Goal: Transaction & Acquisition: Purchase product/service

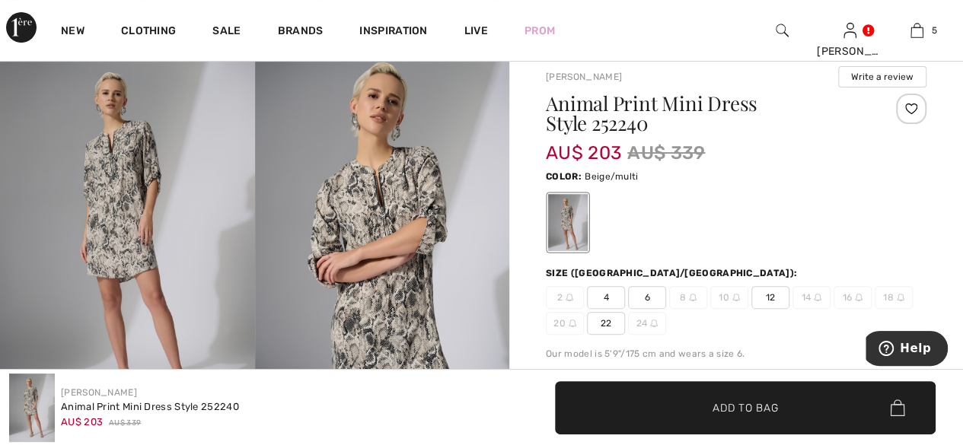
scroll to position [76, 0]
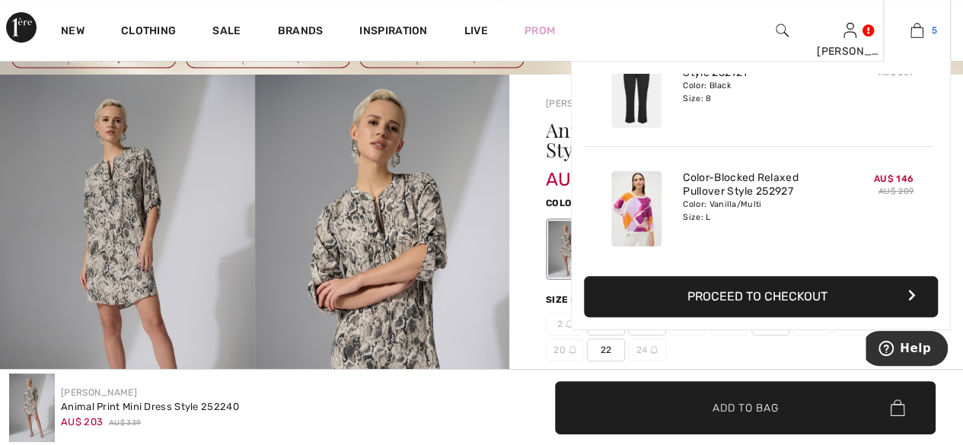
click at [921, 29] on img at bounding box center [917, 30] width 13 height 18
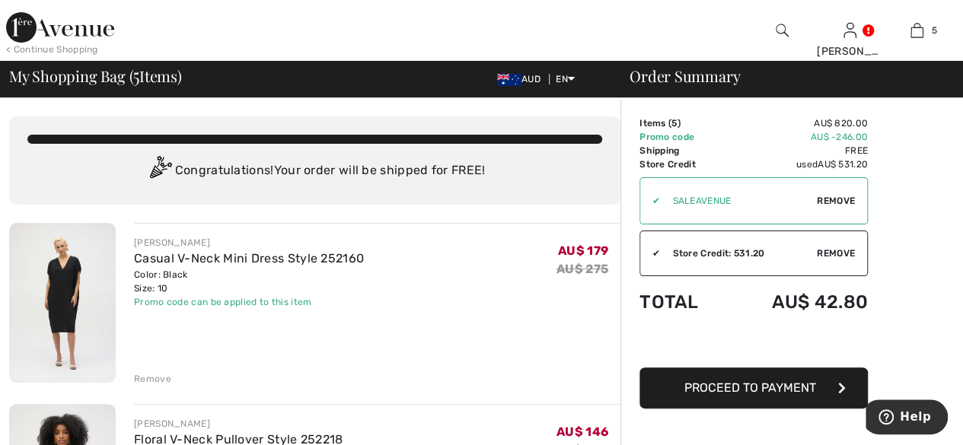
click at [75, 333] on img at bounding box center [62, 303] width 107 height 160
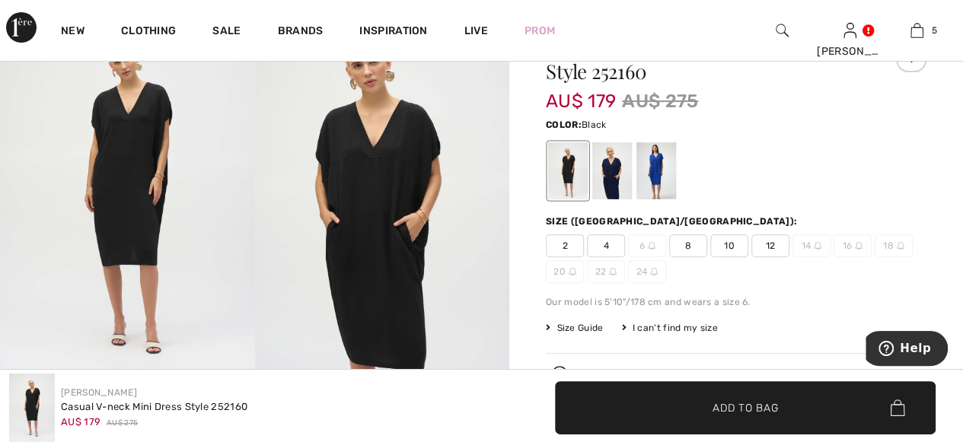
scroll to position [152, 0]
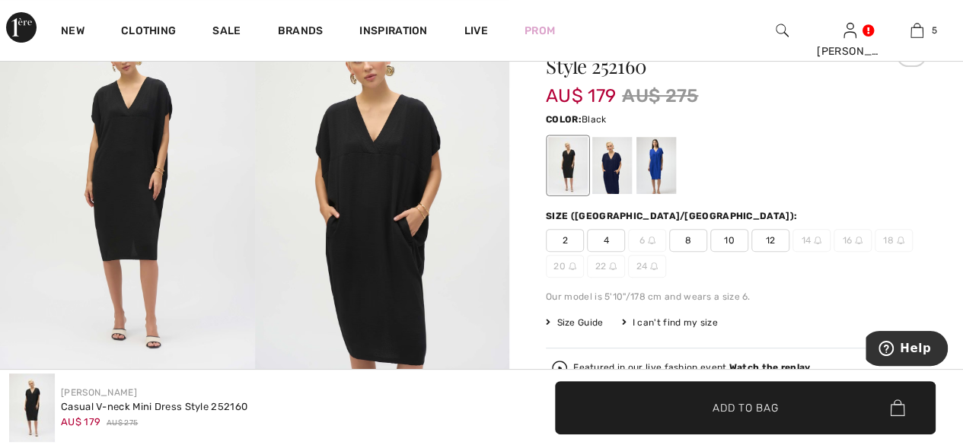
click at [384, 231] on img at bounding box center [382, 189] width 255 height 382
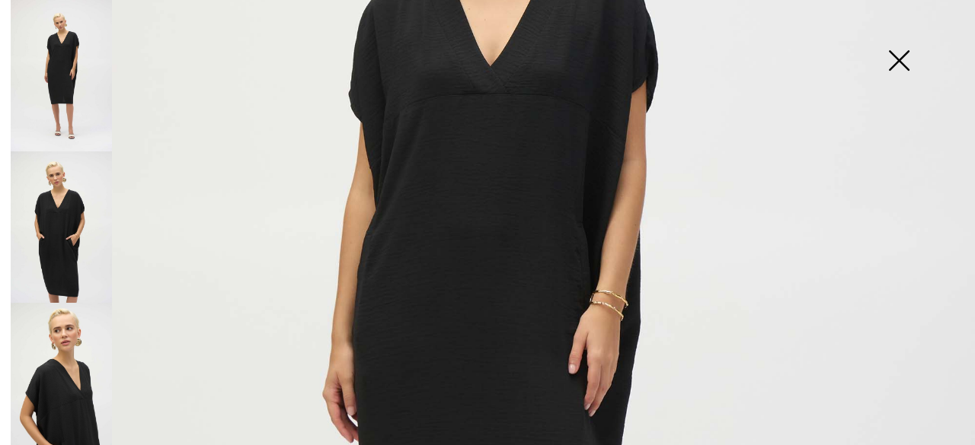
scroll to position [305, 0]
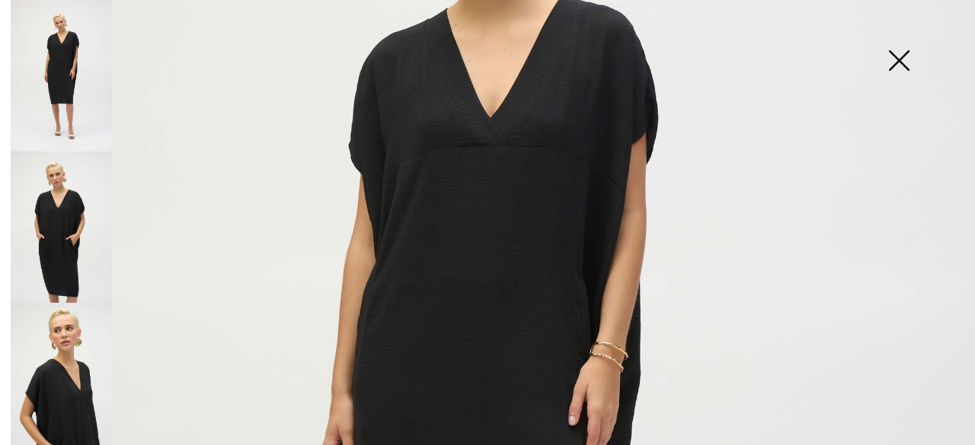
click at [911, 61] on img at bounding box center [899, 62] width 76 height 78
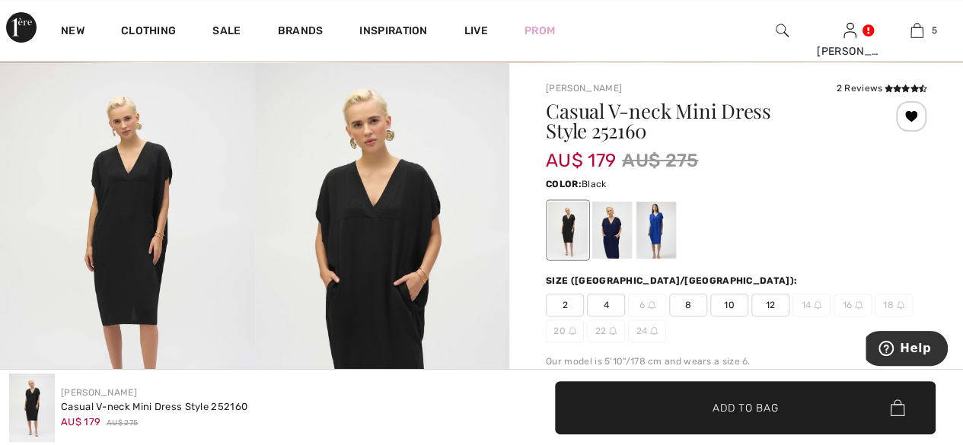
scroll to position [0, 0]
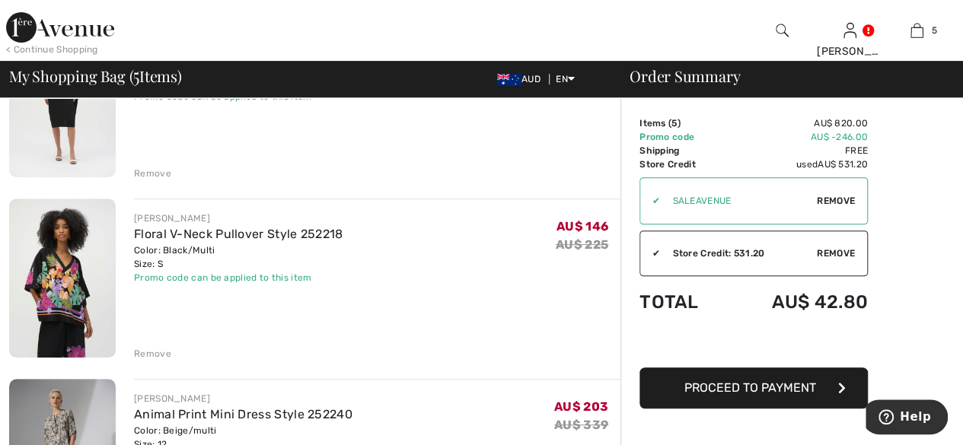
scroll to position [228, 0]
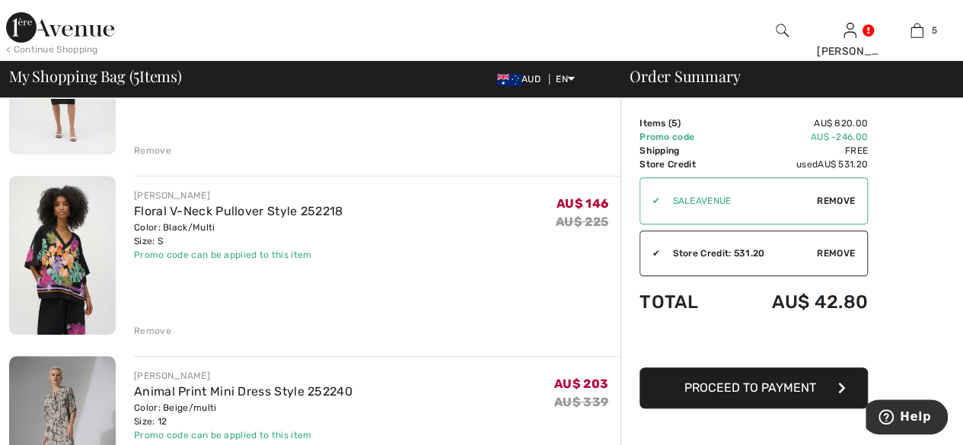
click at [75, 286] on img at bounding box center [62, 256] width 107 height 160
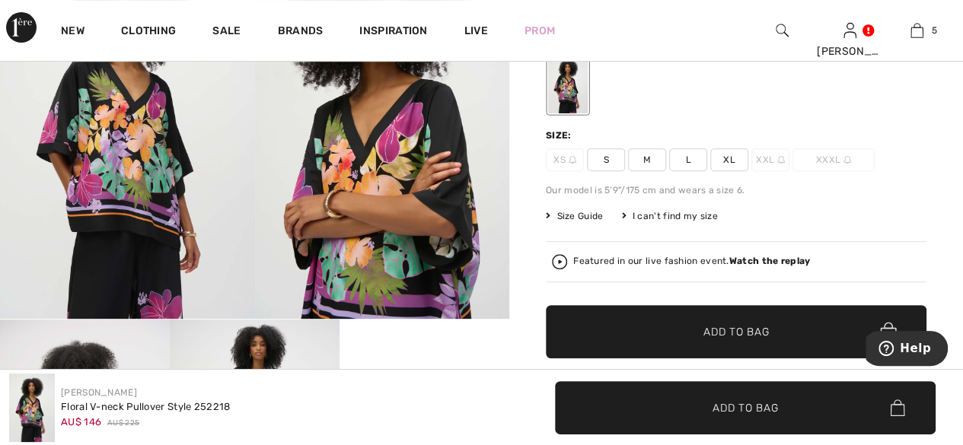
scroll to position [152, 0]
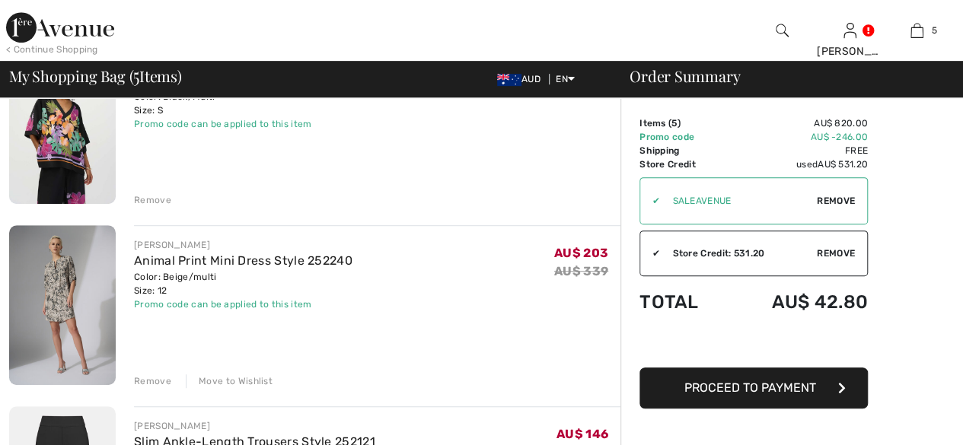
scroll to position [381, 0]
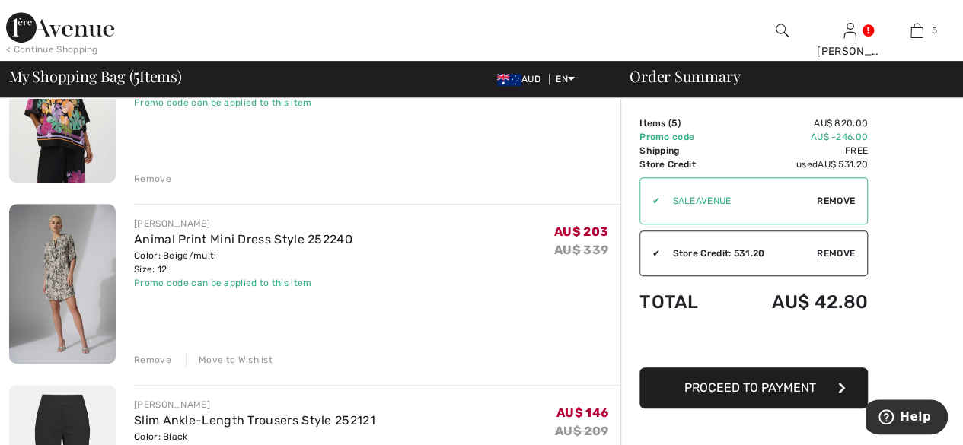
click at [56, 271] on img at bounding box center [62, 284] width 107 height 160
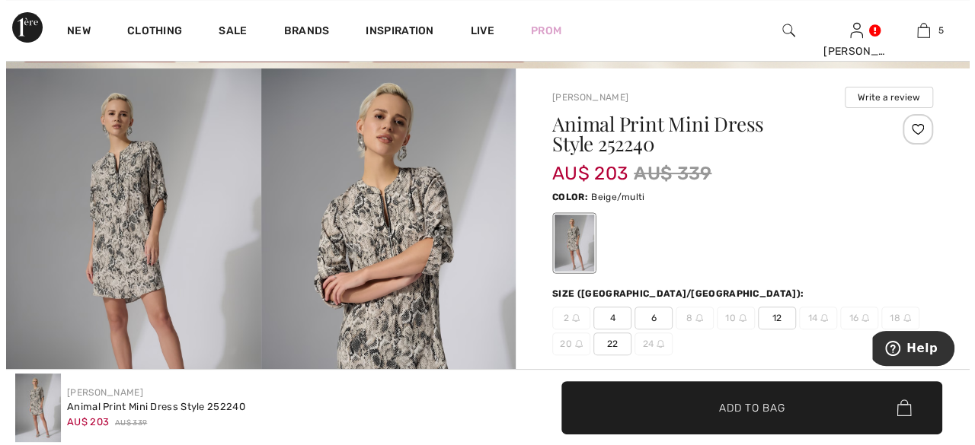
scroll to position [76, 0]
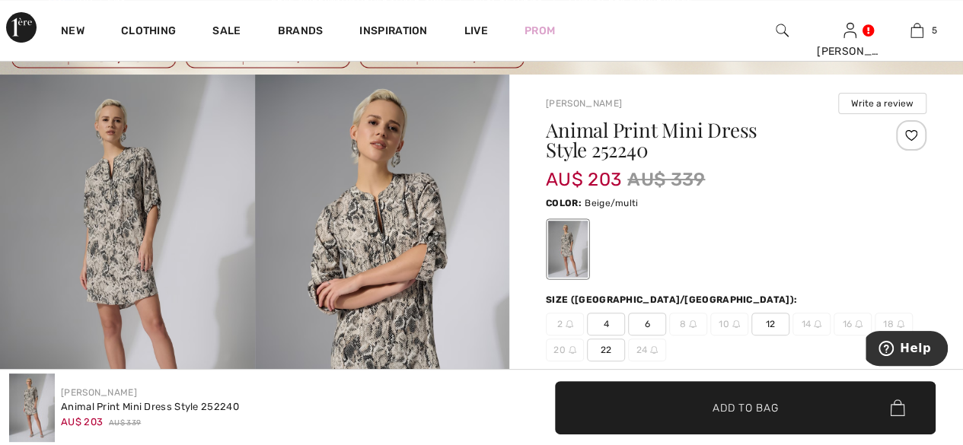
click at [437, 288] on img at bounding box center [382, 266] width 255 height 382
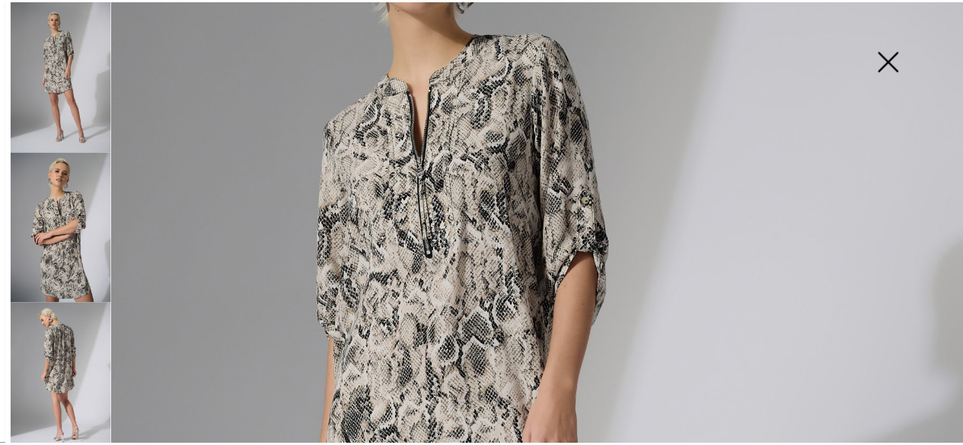
scroll to position [228, 0]
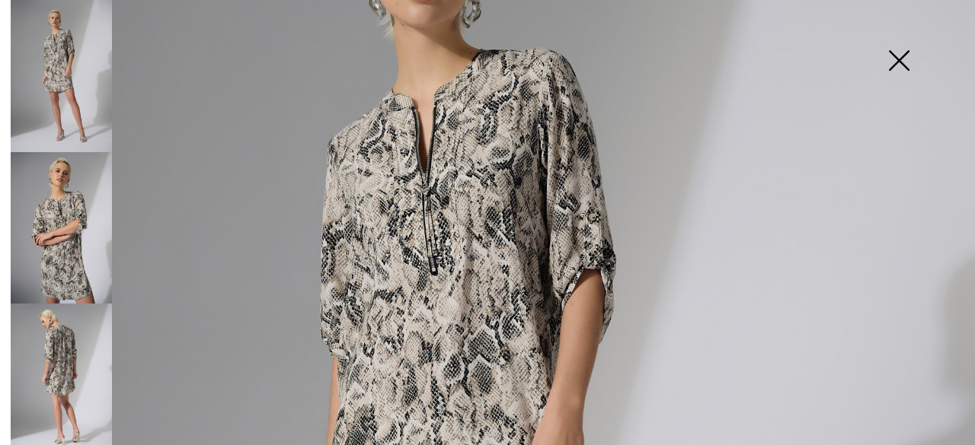
click at [909, 55] on img at bounding box center [899, 62] width 76 height 78
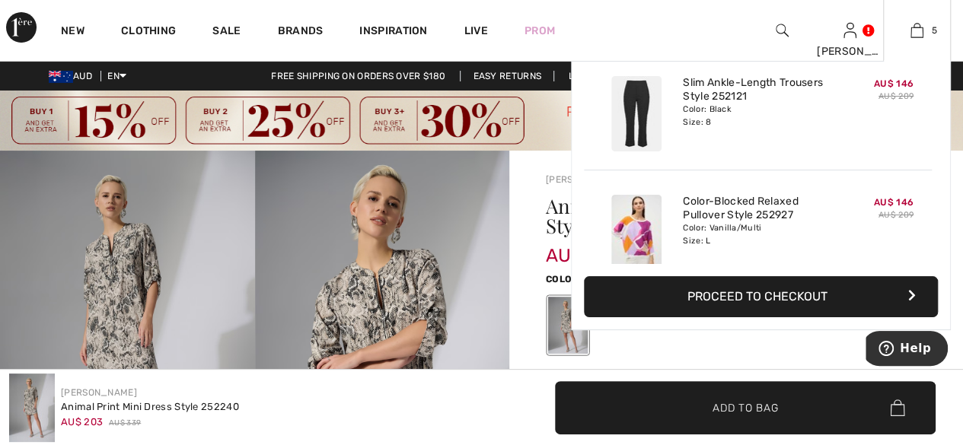
scroll to position [402, 0]
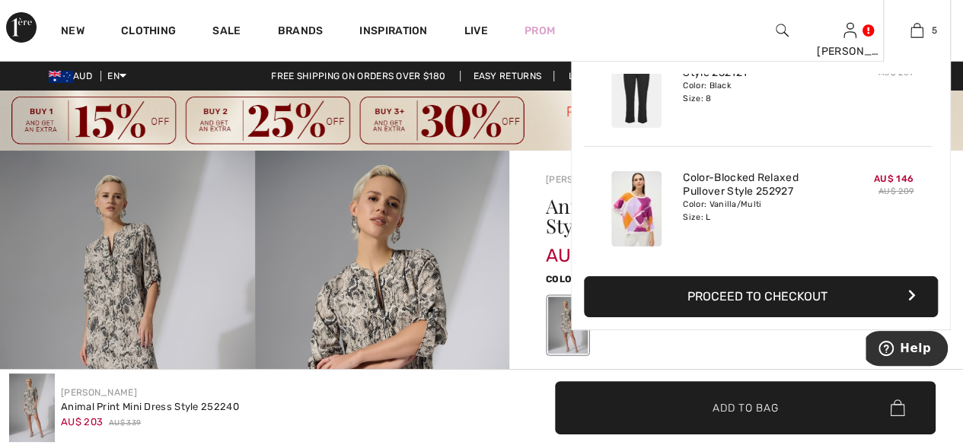
click at [629, 220] on img at bounding box center [636, 208] width 50 height 75
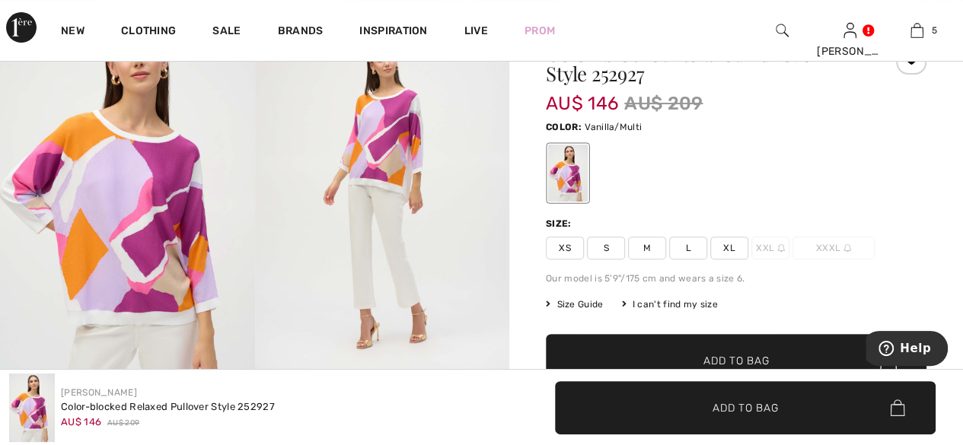
scroll to position [152, 0]
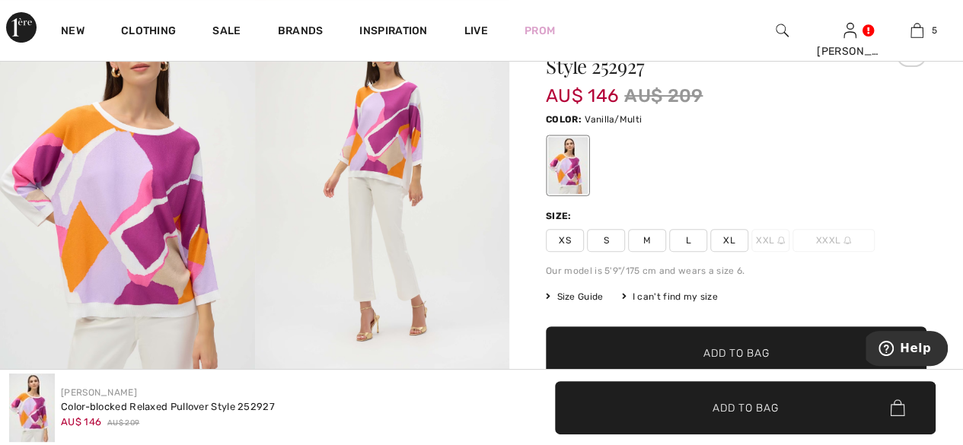
click at [576, 296] on span "Size Guide" at bounding box center [574, 297] width 57 height 14
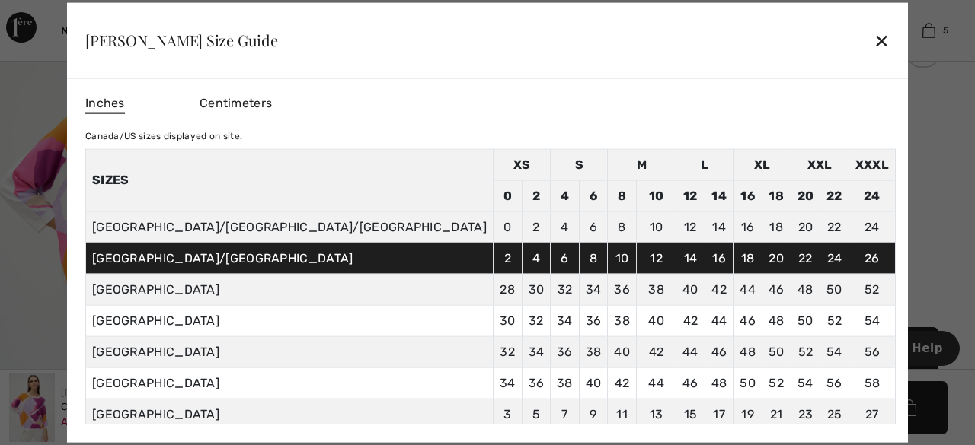
click at [873, 42] on div "✕" at bounding box center [881, 40] width 16 height 32
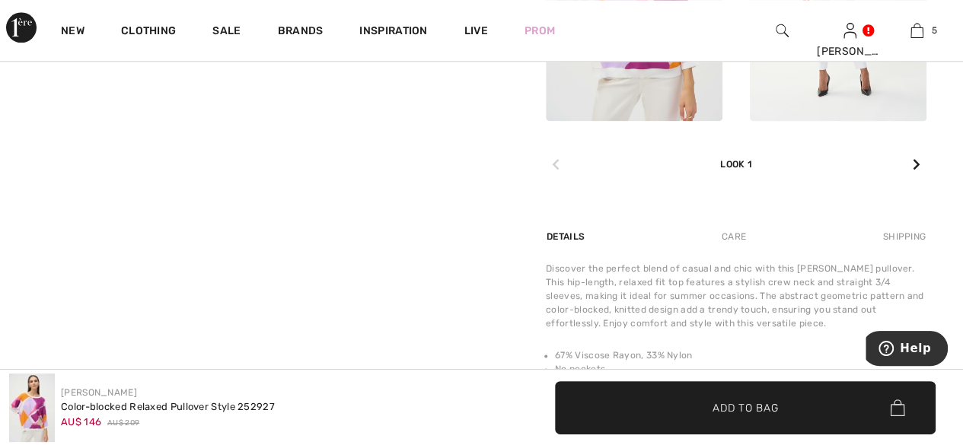
scroll to position [838, 0]
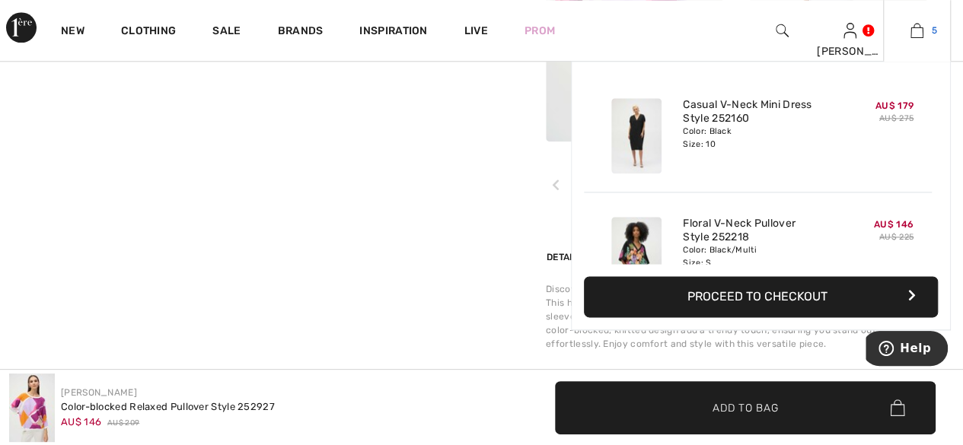
click at [912, 38] on img at bounding box center [917, 30] width 13 height 18
click at [798, 303] on button "Proceed to Checkout" at bounding box center [761, 296] width 354 height 41
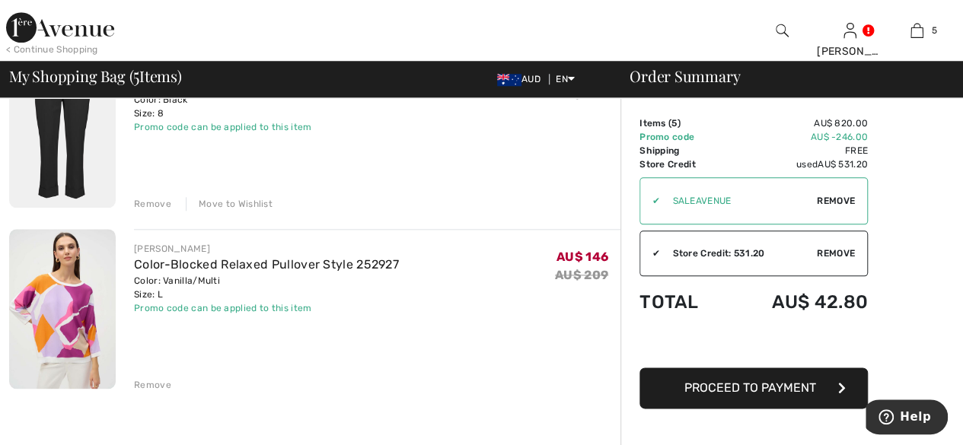
scroll to position [762, 0]
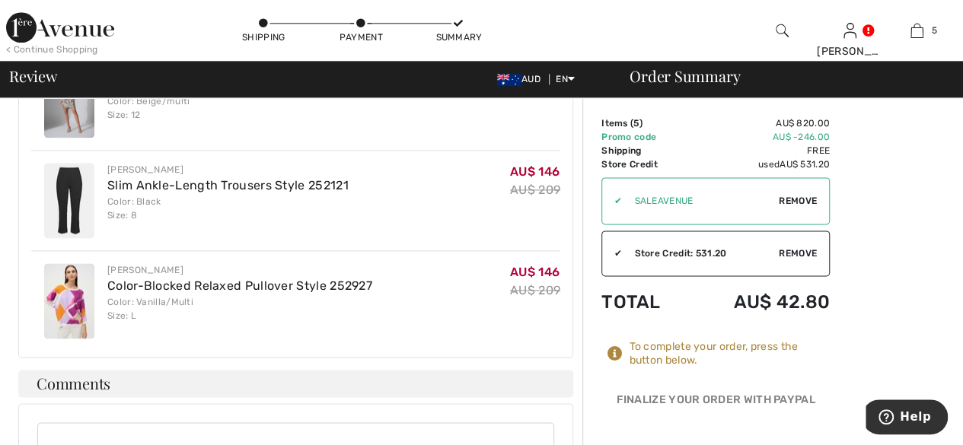
scroll to position [1066, 0]
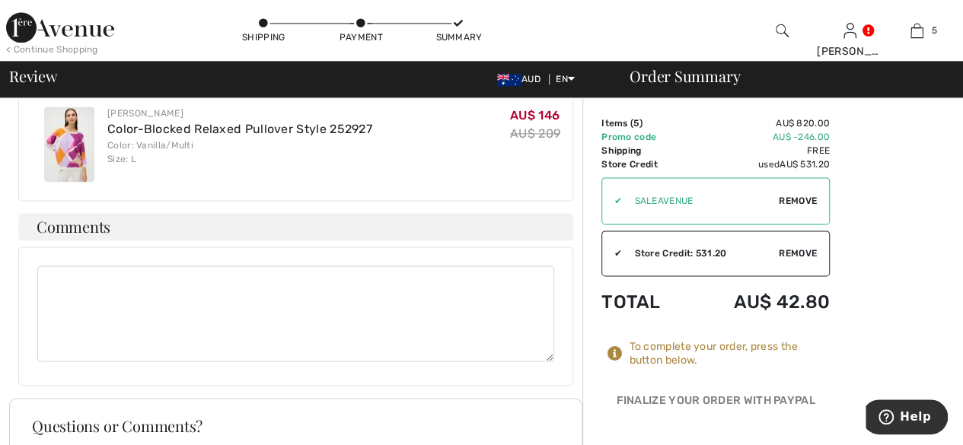
click at [117, 268] on textarea at bounding box center [295, 314] width 517 height 96
type textarea "a"
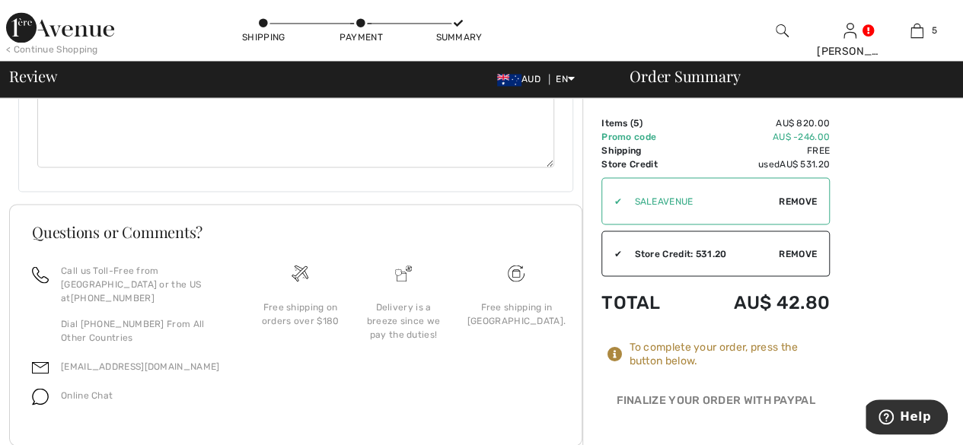
scroll to position [1265, 0]
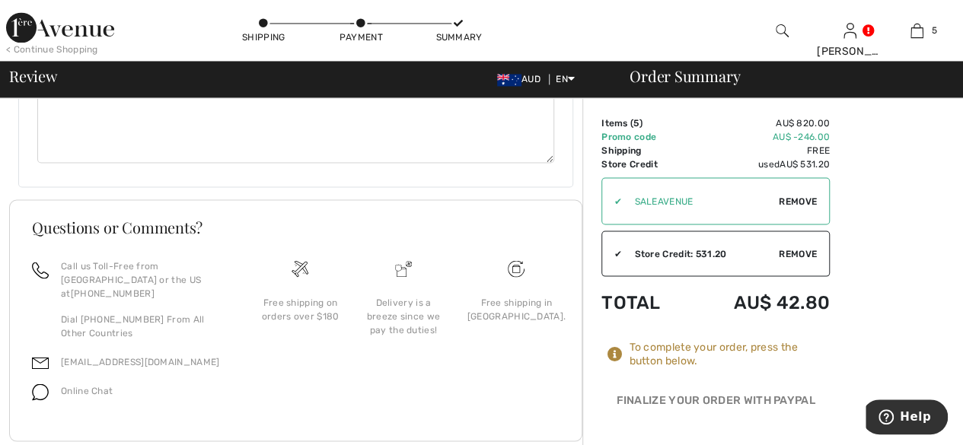
type textarea "Authority to leave if noone home"
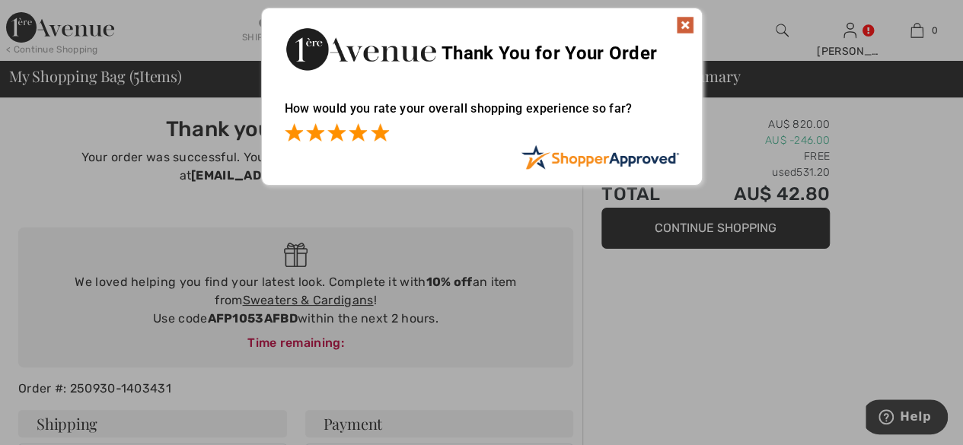
click at [381, 139] on span at bounding box center [380, 132] width 18 height 18
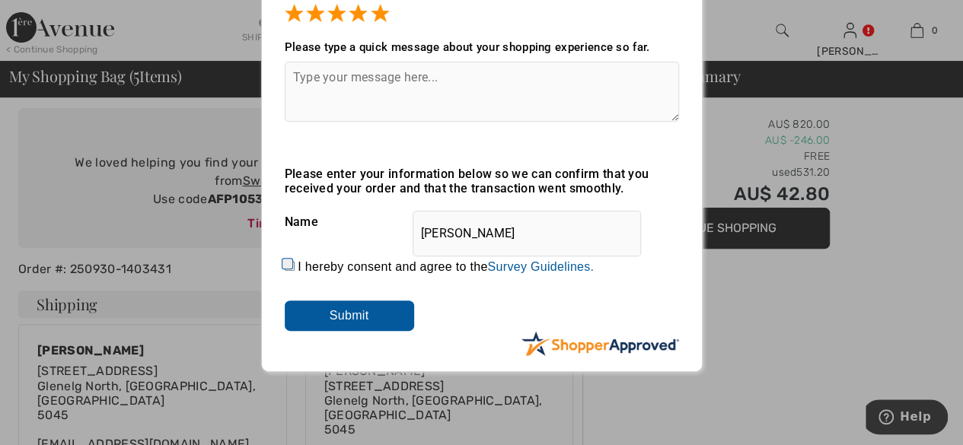
scroll to position [152, 0]
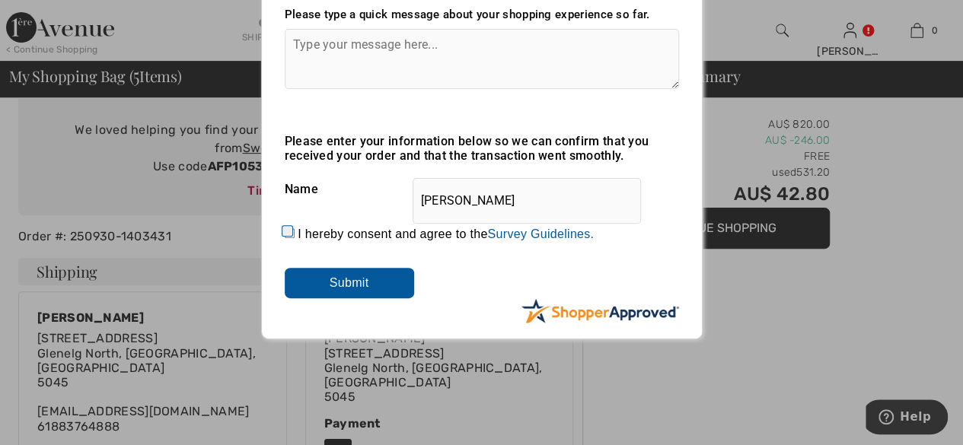
click at [287, 232] on input "I hereby consent and agree to the By submitting a review, you grant permission …" at bounding box center [290, 233] width 10 height 10
checkbox input "true"
click at [367, 283] on input "Submit" at bounding box center [349, 283] width 129 height 30
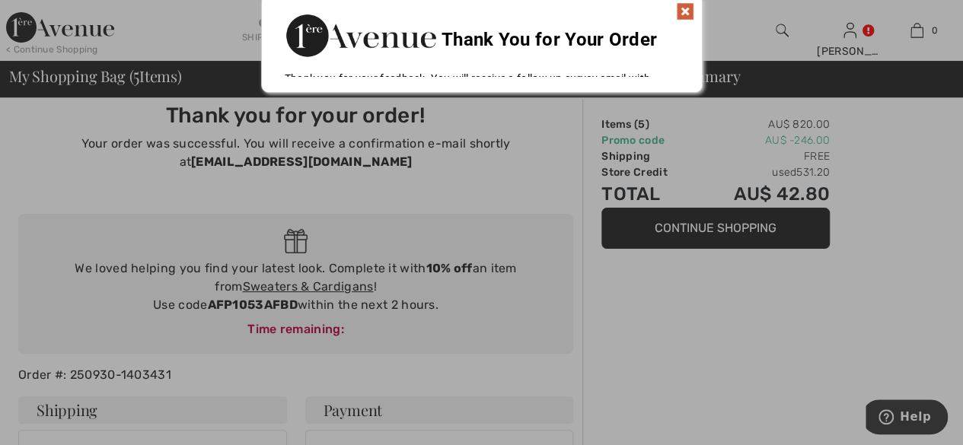
scroll to position [0, 0]
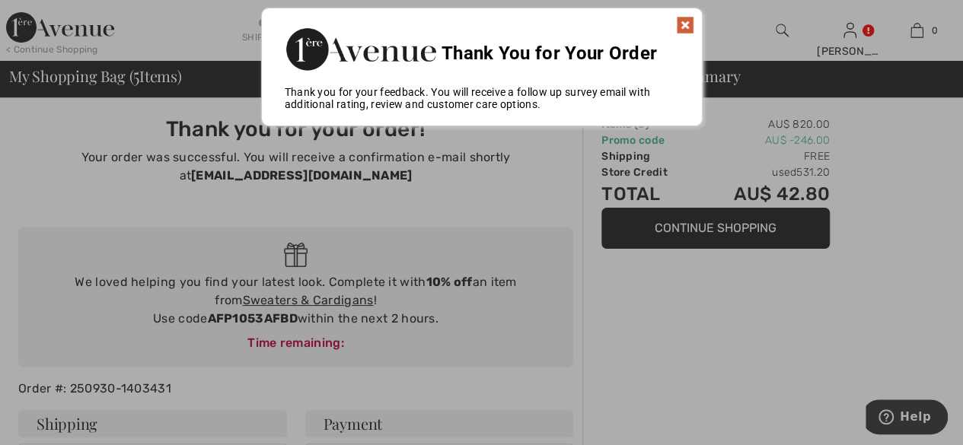
click at [682, 31] on img at bounding box center [685, 25] width 18 height 18
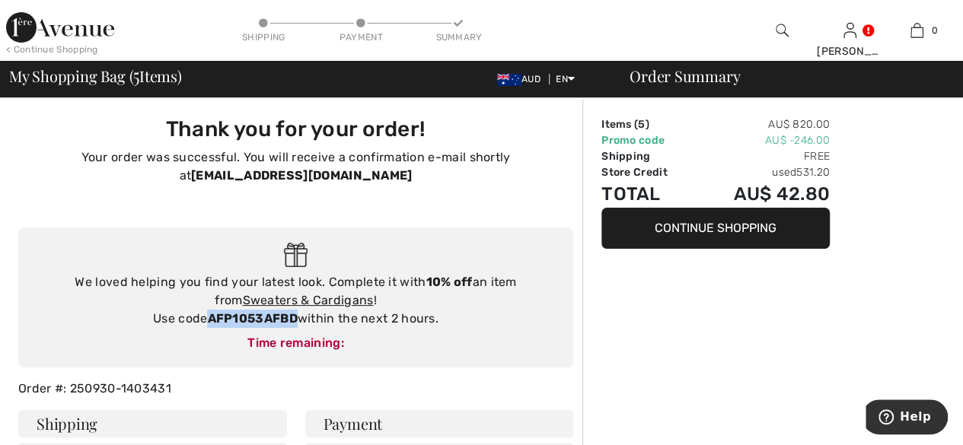
drag, startPoint x: 209, startPoint y: 318, endPoint x: 297, endPoint y: 322, distance: 88.5
click at [297, 322] on strong "AFP1053AFBD" at bounding box center [252, 318] width 90 height 14
copy strong "AFP1053AFBD"
click at [315, 296] on link "Sweaters & Cardigans" at bounding box center [307, 300] width 131 height 14
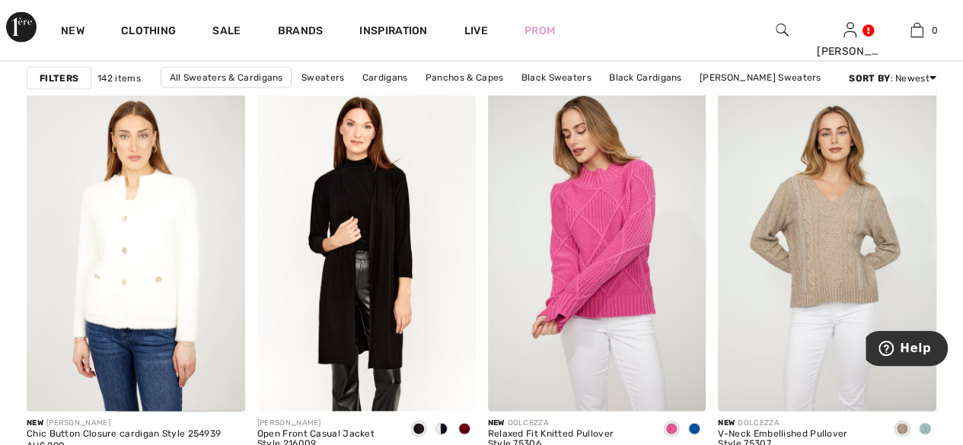
scroll to position [1523, 0]
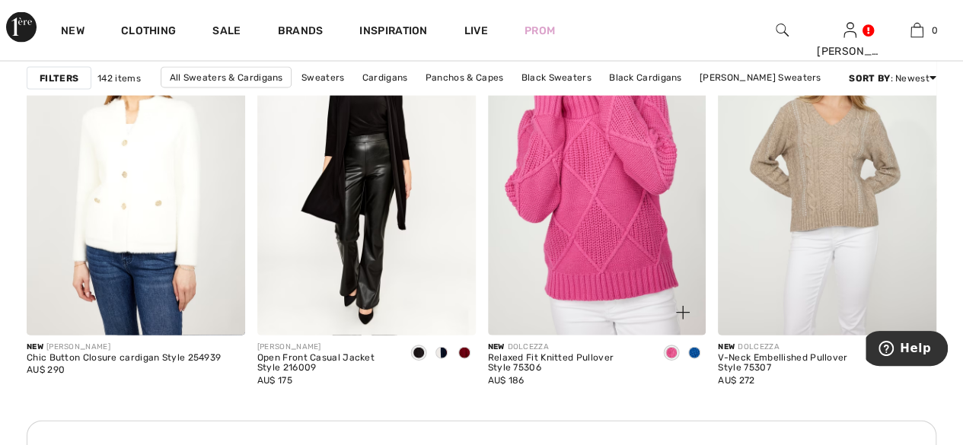
click at [617, 212] on img at bounding box center [597, 171] width 219 height 327
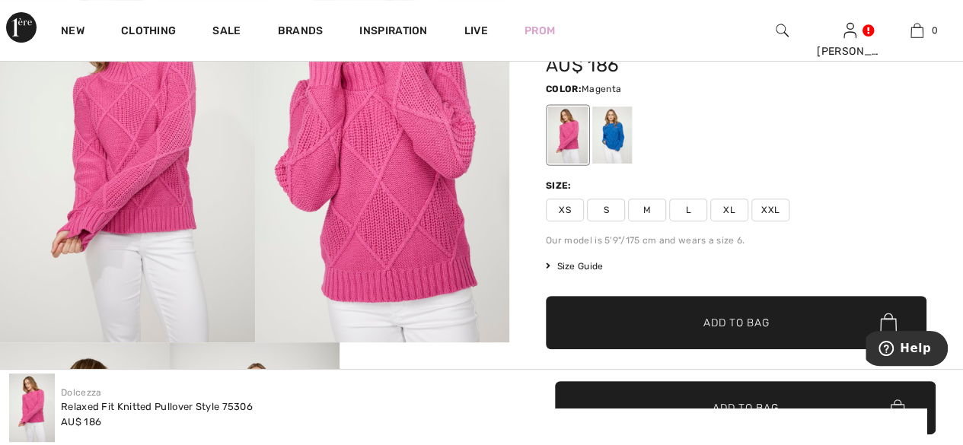
scroll to position [228, 0]
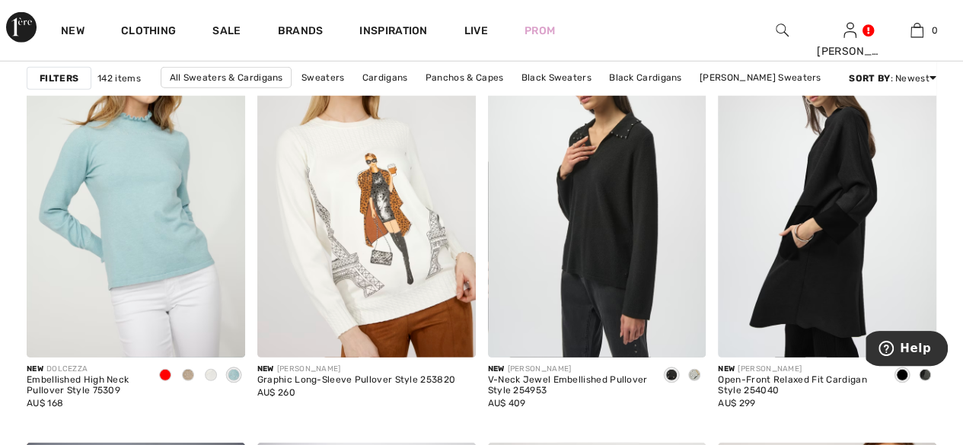
scroll to position [2056, 0]
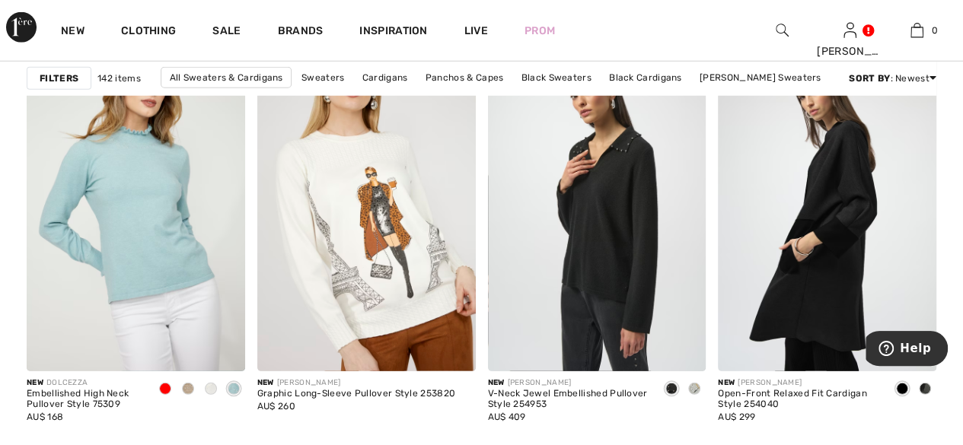
click at [924, 389] on span at bounding box center [925, 389] width 12 height 12
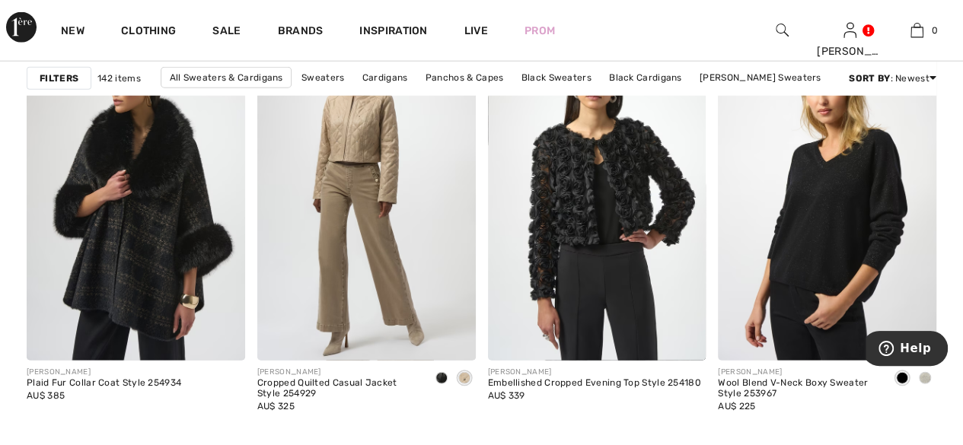
scroll to position [4874, 0]
